Goal: Task Accomplishment & Management: Manage account settings

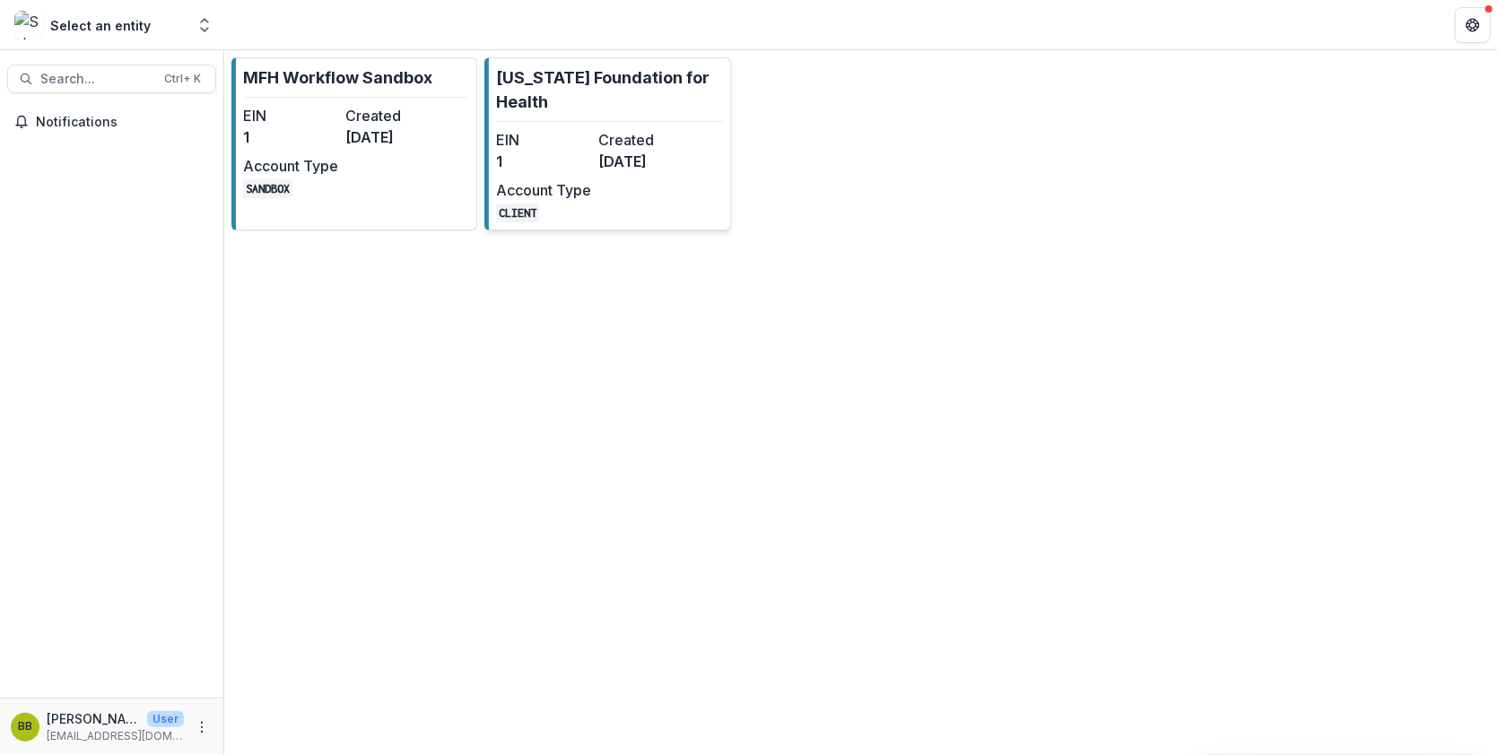
click at [579, 173] on div "EIN 1 Created [DATE] Account Type CLIENT" at bounding box center [594, 175] width 197 height 93
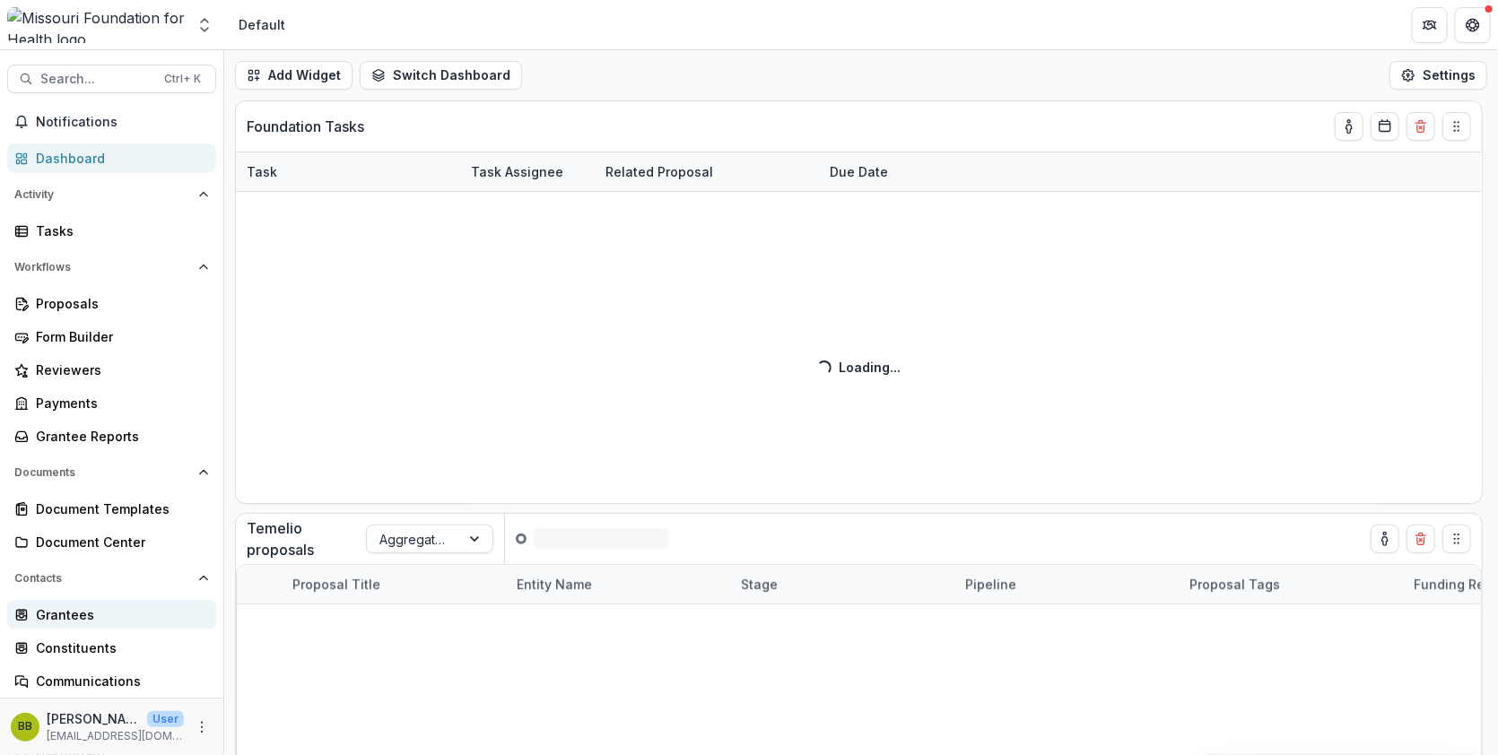
click at [78, 618] on div "Grantees" at bounding box center [119, 614] width 166 height 19
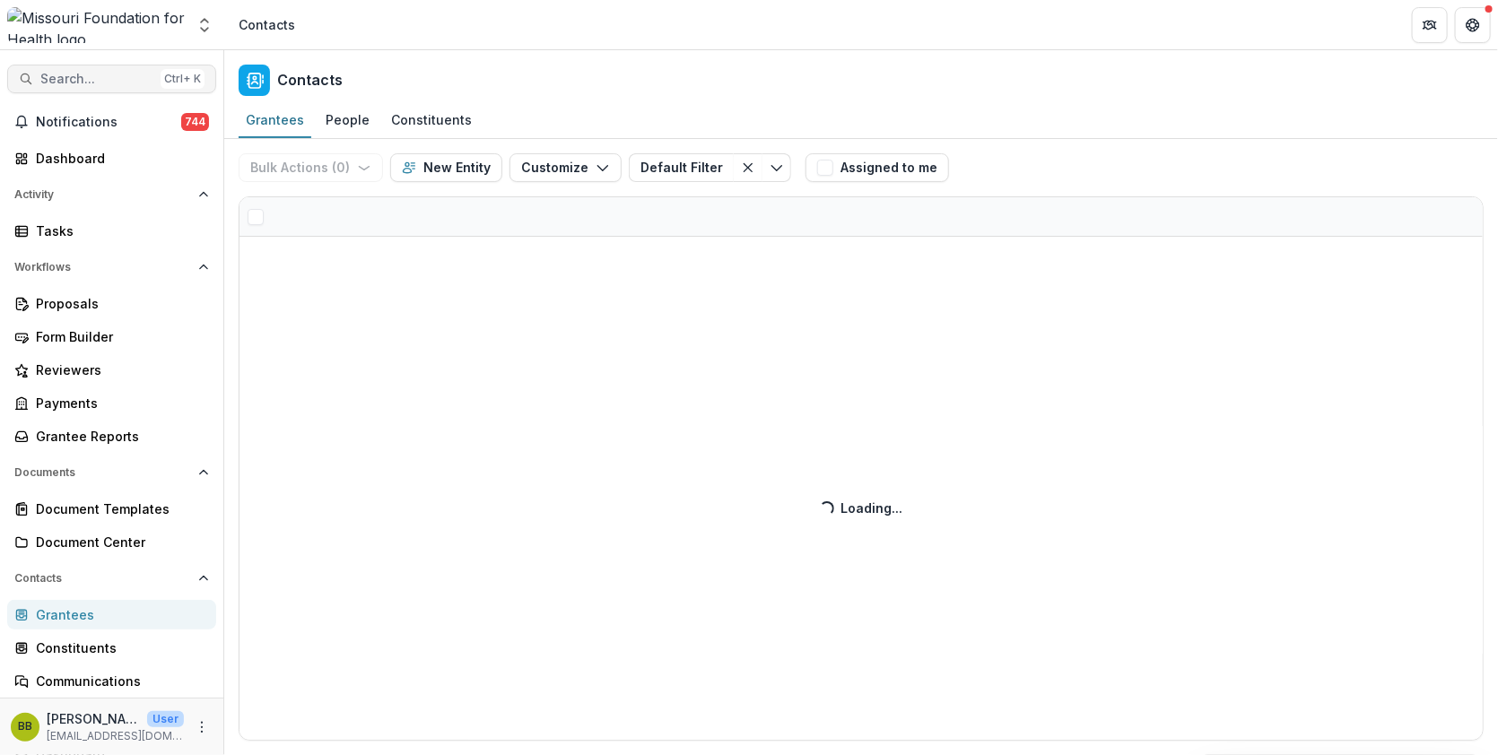
click at [116, 74] on span "Search..." at bounding box center [96, 79] width 113 height 15
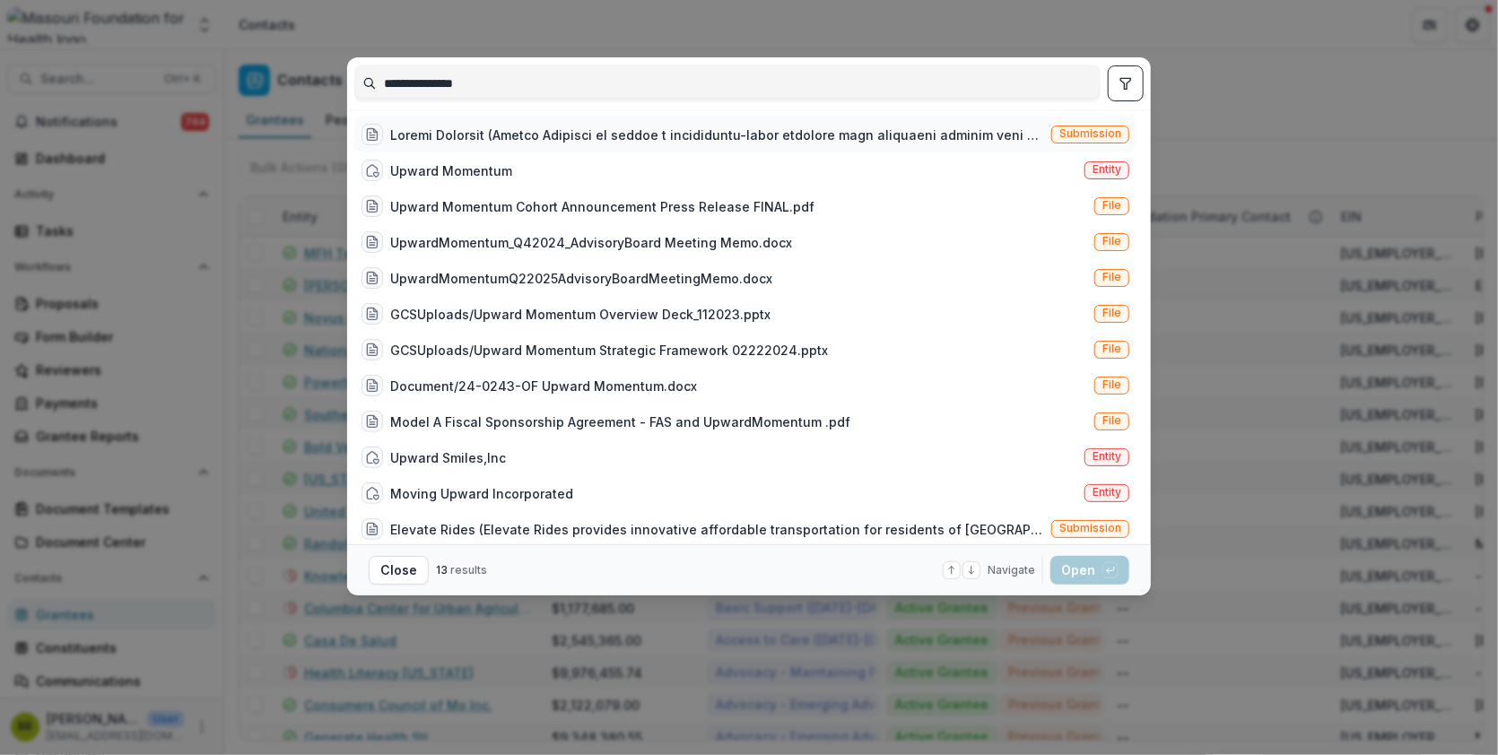
type input "**********"
click at [929, 143] on div at bounding box center [717, 135] width 654 height 19
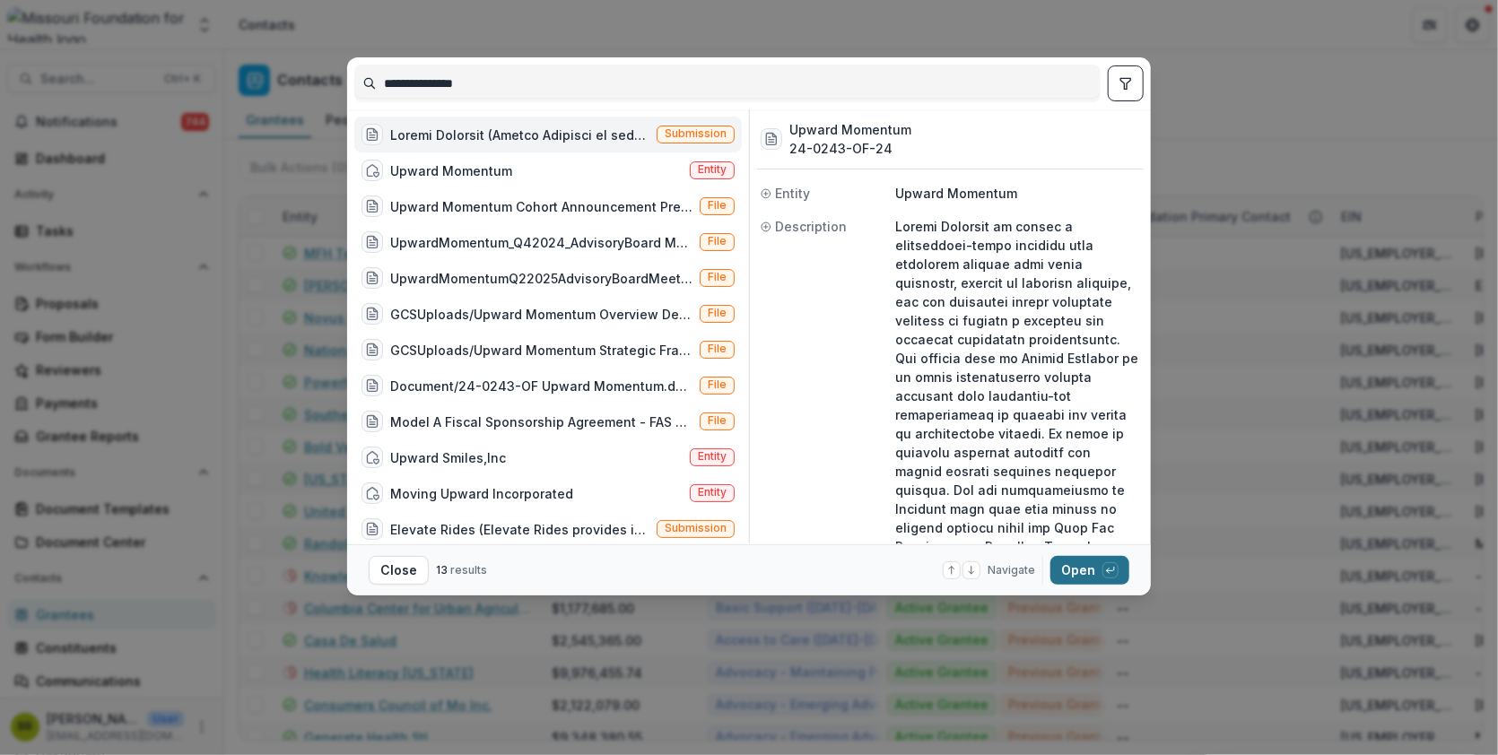
click at [1075, 570] on button "Open with enter key" at bounding box center [1089, 570] width 79 height 29
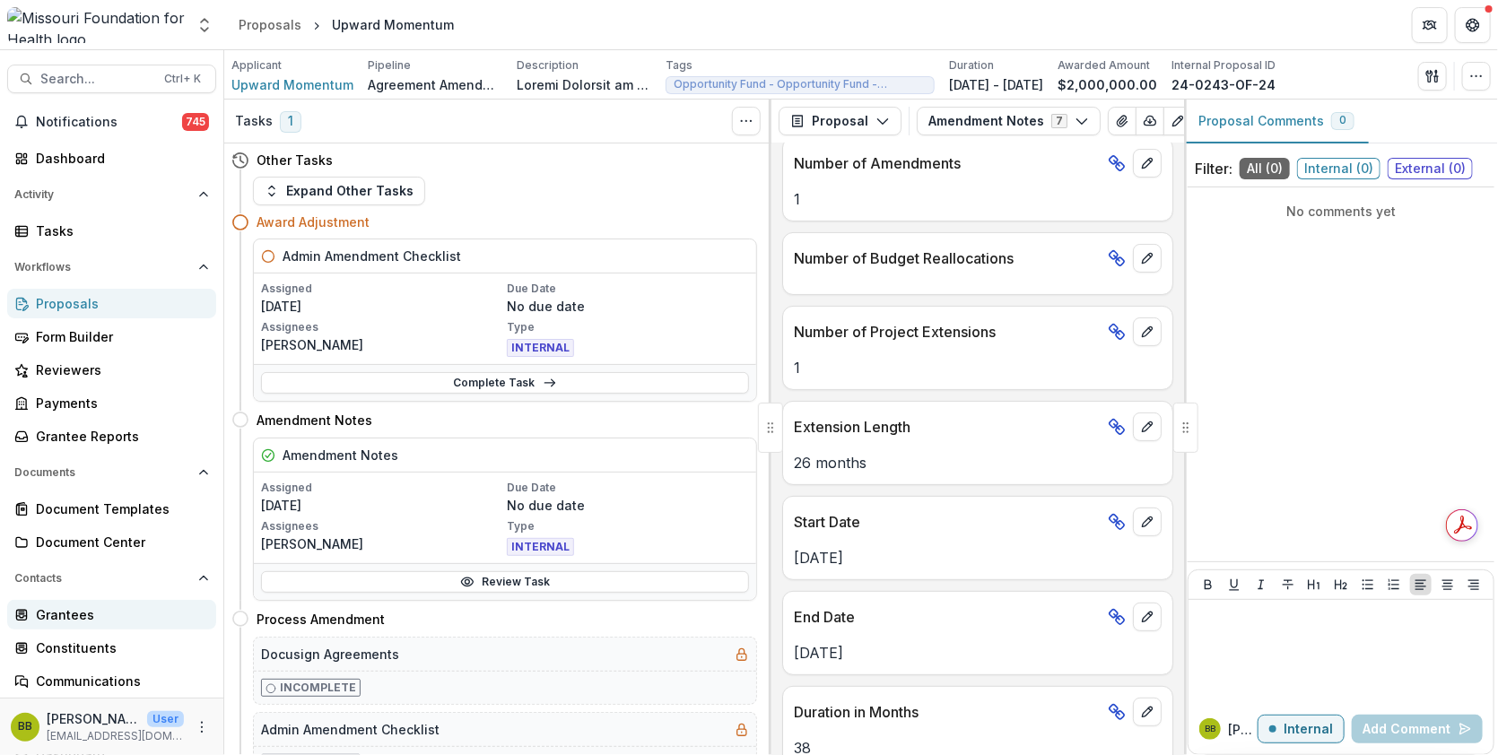
click at [141, 610] on div "Grantees" at bounding box center [119, 614] width 166 height 19
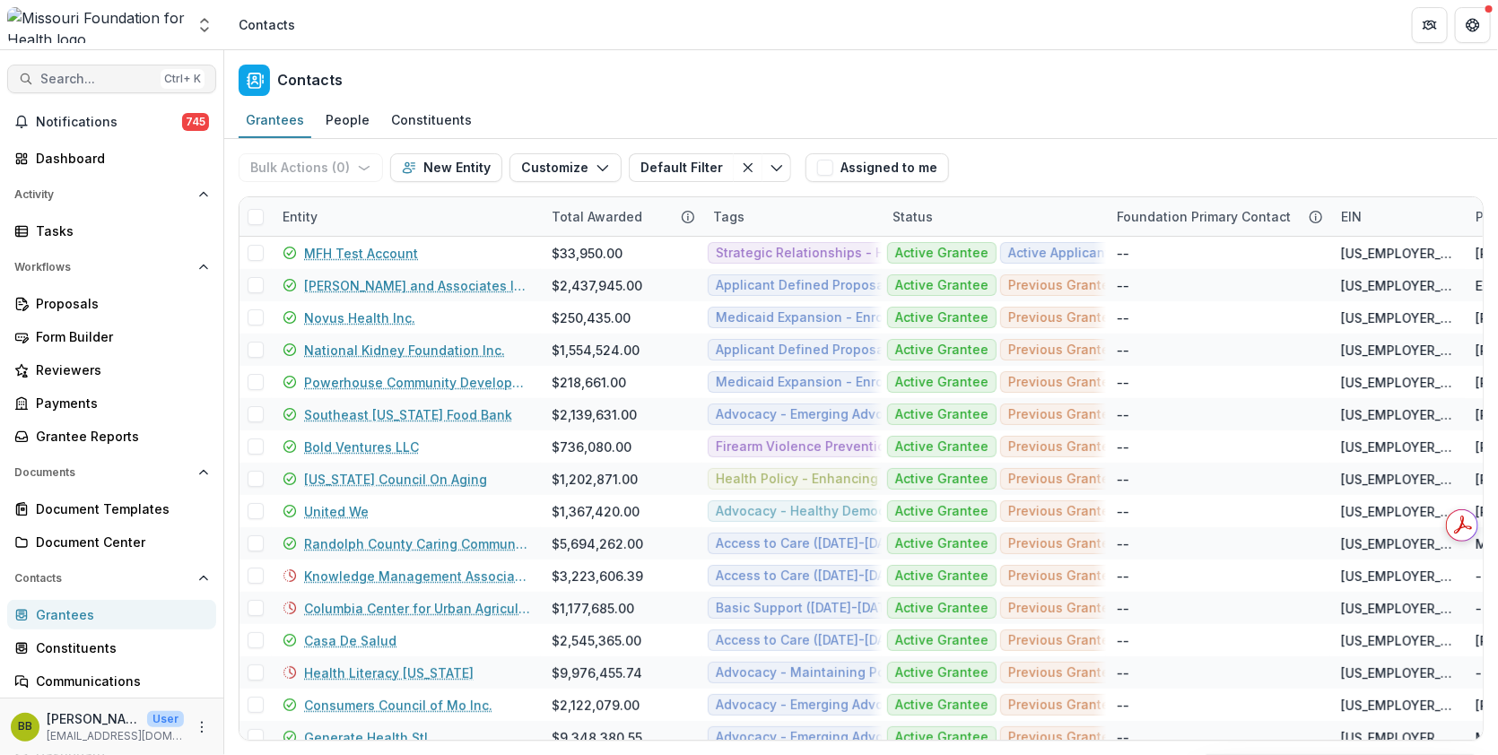
click at [119, 82] on span "Search..." at bounding box center [96, 79] width 113 height 15
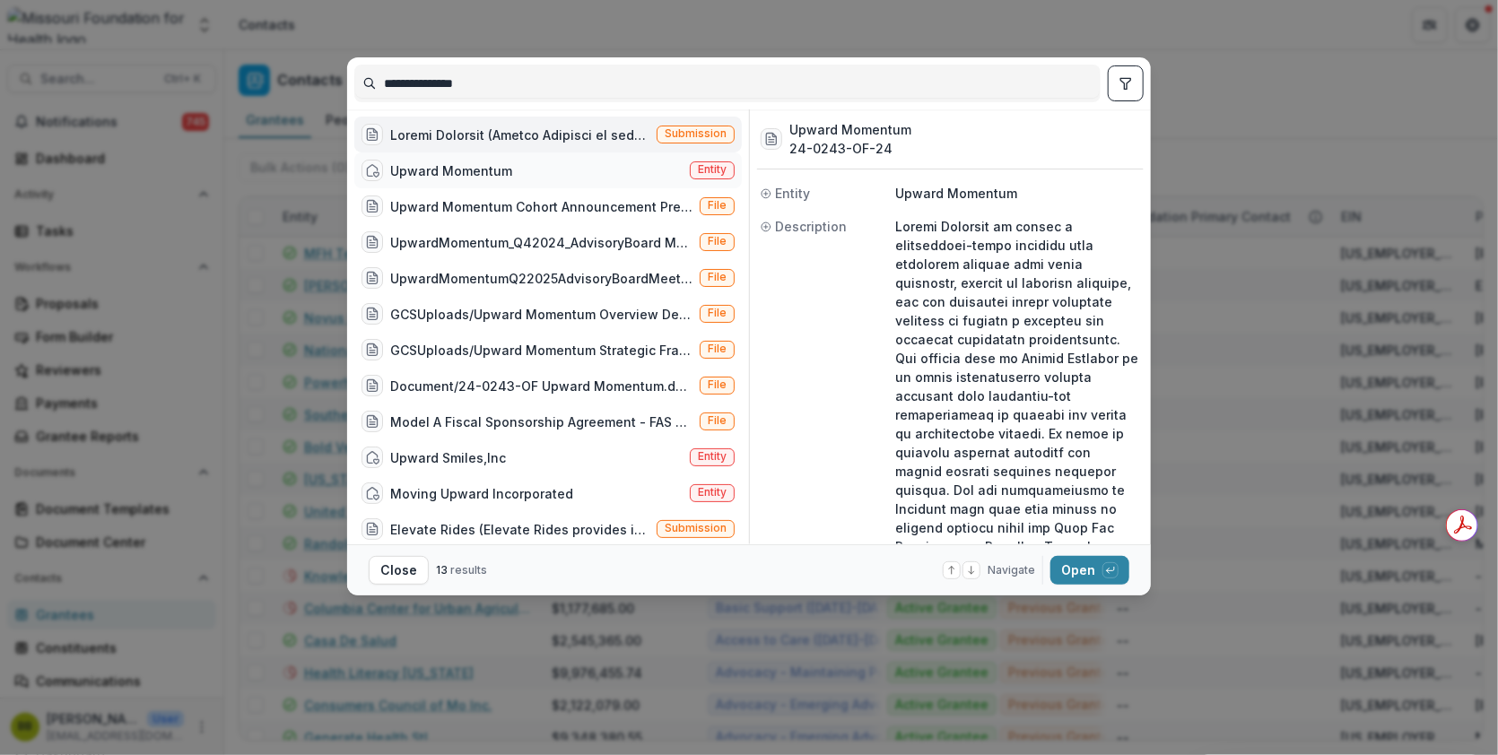
click at [521, 178] on div "Upward Momentum Entity" at bounding box center [547, 170] width 387 height 36
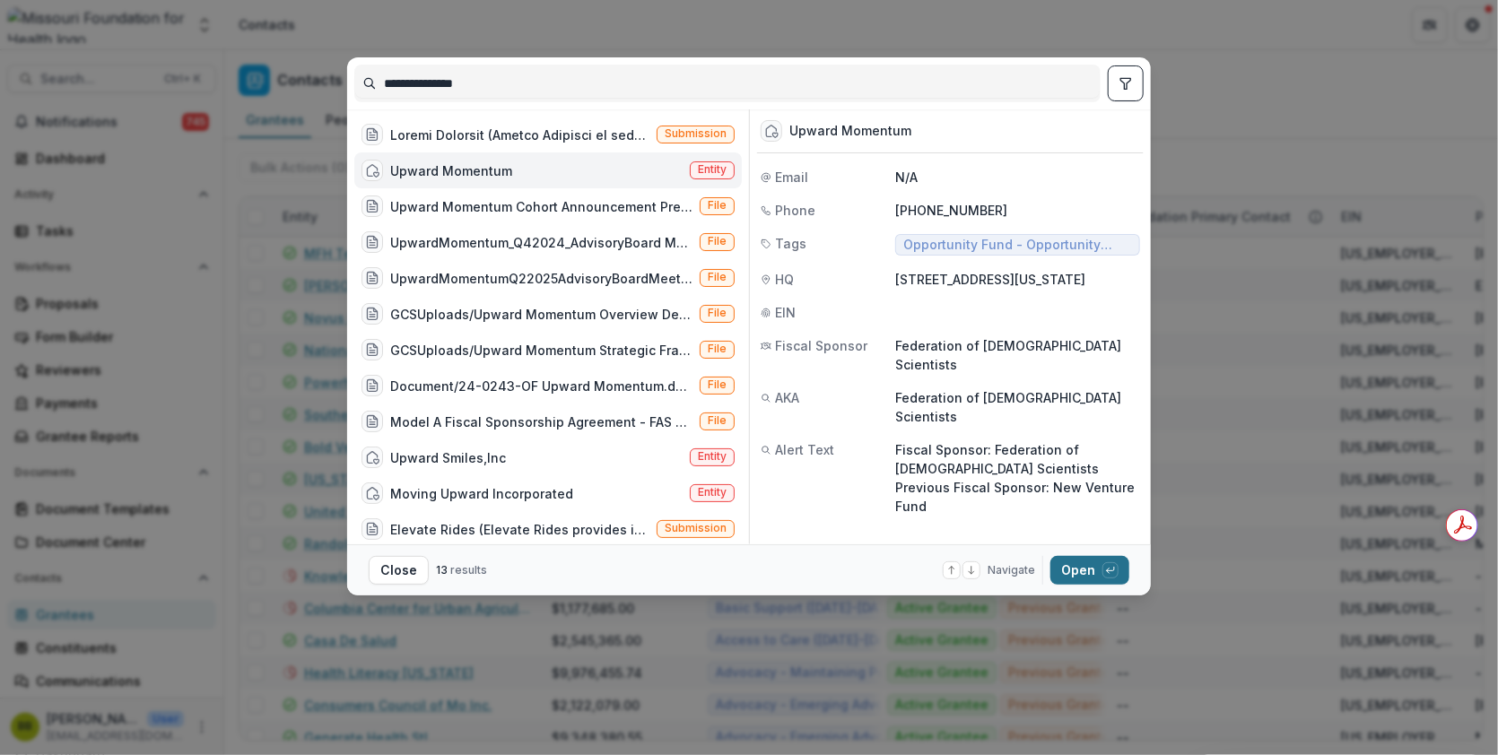
click at [1080, 558] on button "Open with enter key" at bounding box center [1089, 570] width 79 height 29
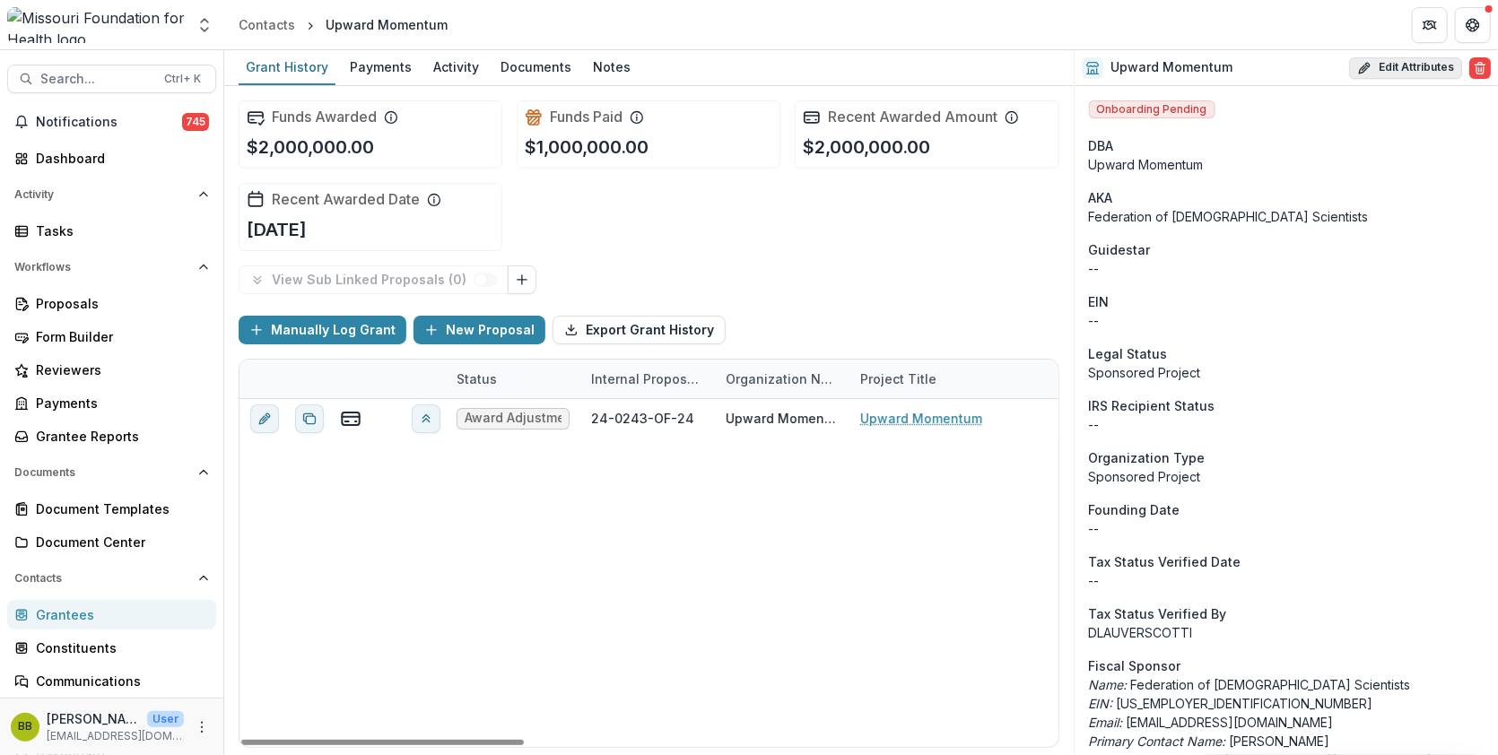
click at [1377, 62] on button "Edit Attributes" at bounding box center [1405, 68] width 113 height 22
select select
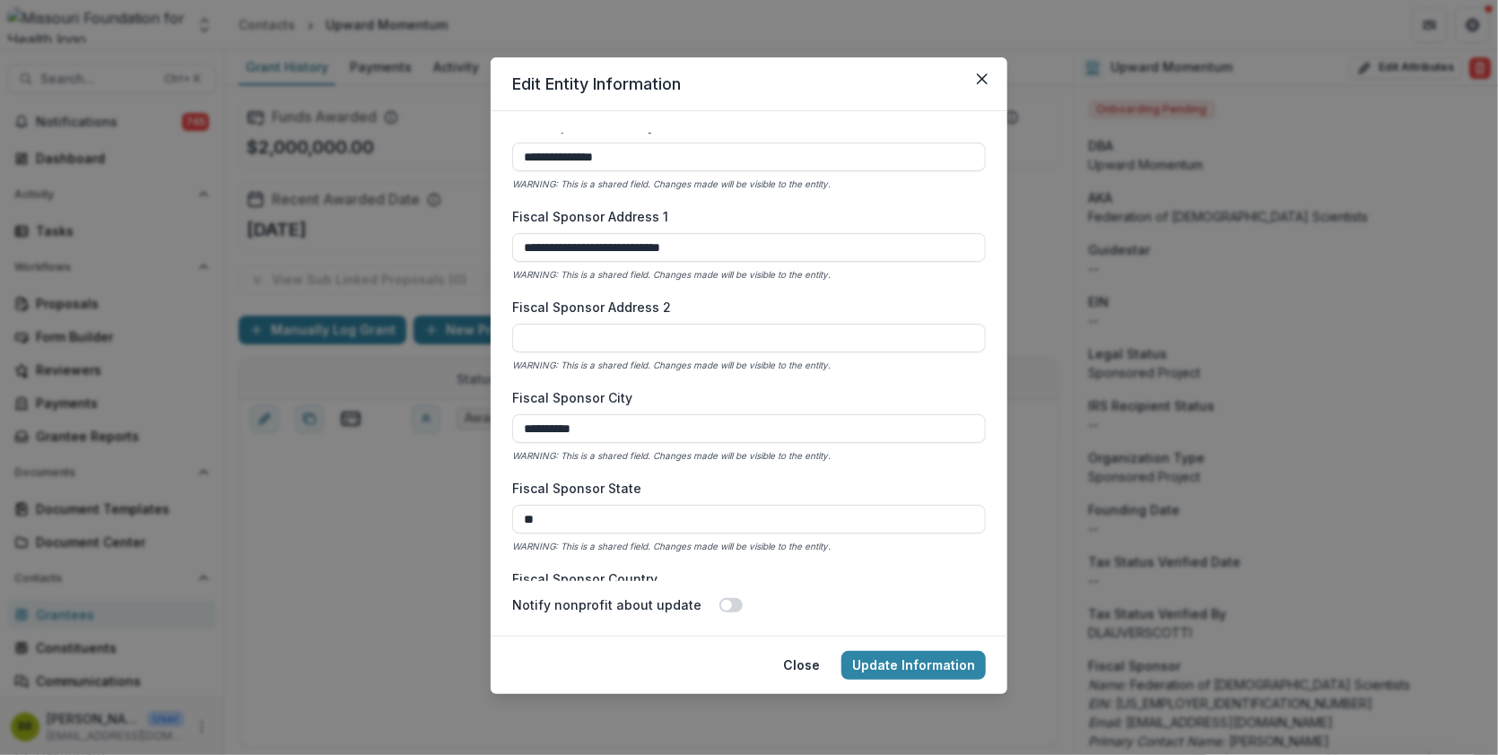
scroll to position [1345, 0]
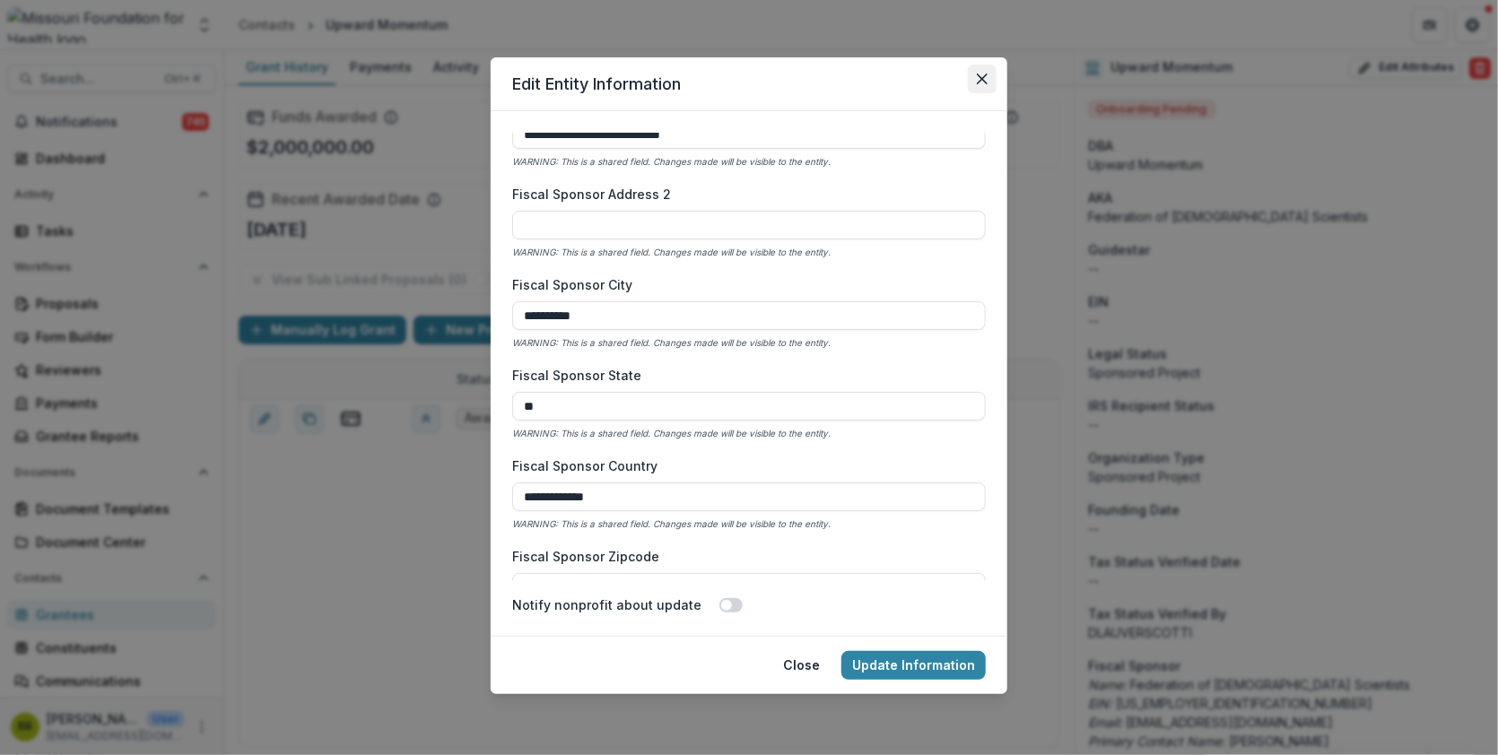
click at [979, 74] on icon "Close" at bounding box center [982, 79] width 11 height 11
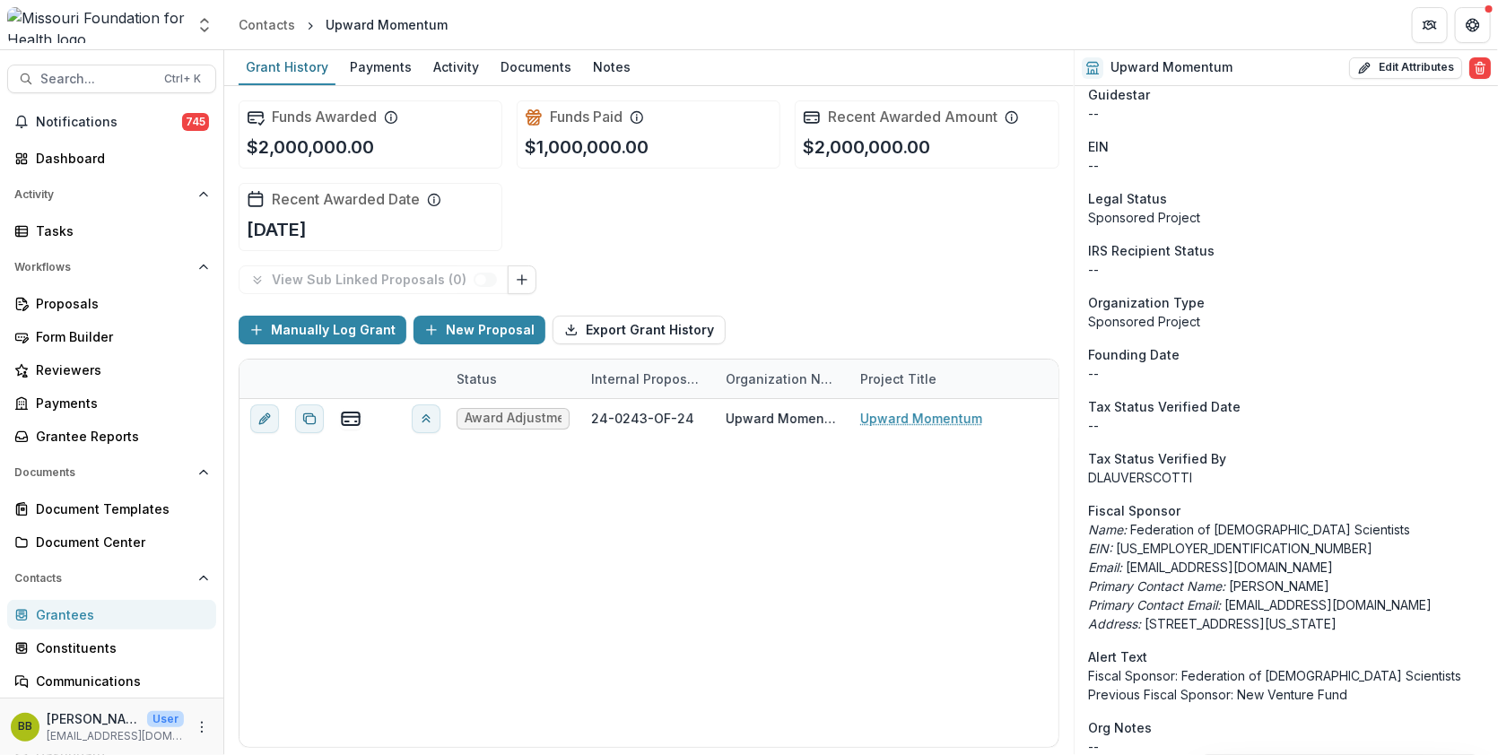
scroll to position [276, 0]
